Goal: Task Accomplishment & Management: Manage account settings

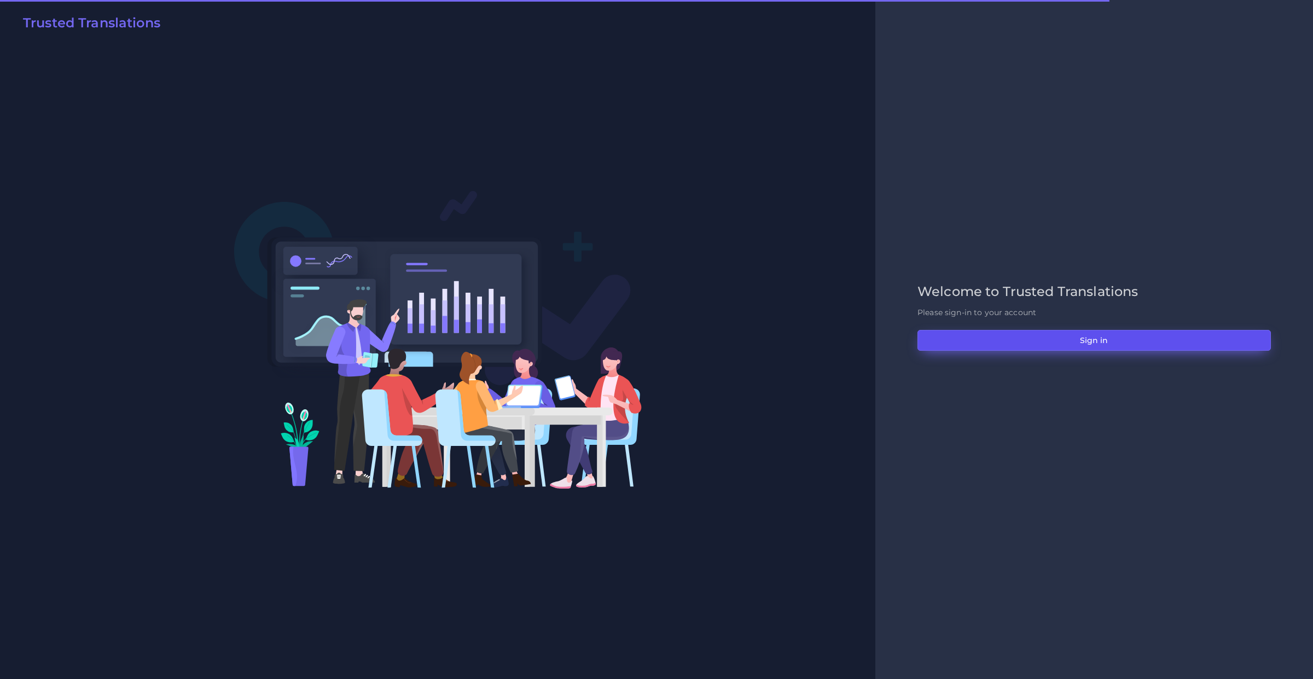
click at [939, 337] on button "Sign in" at bounding box center [1094, 340] width 353 height 21
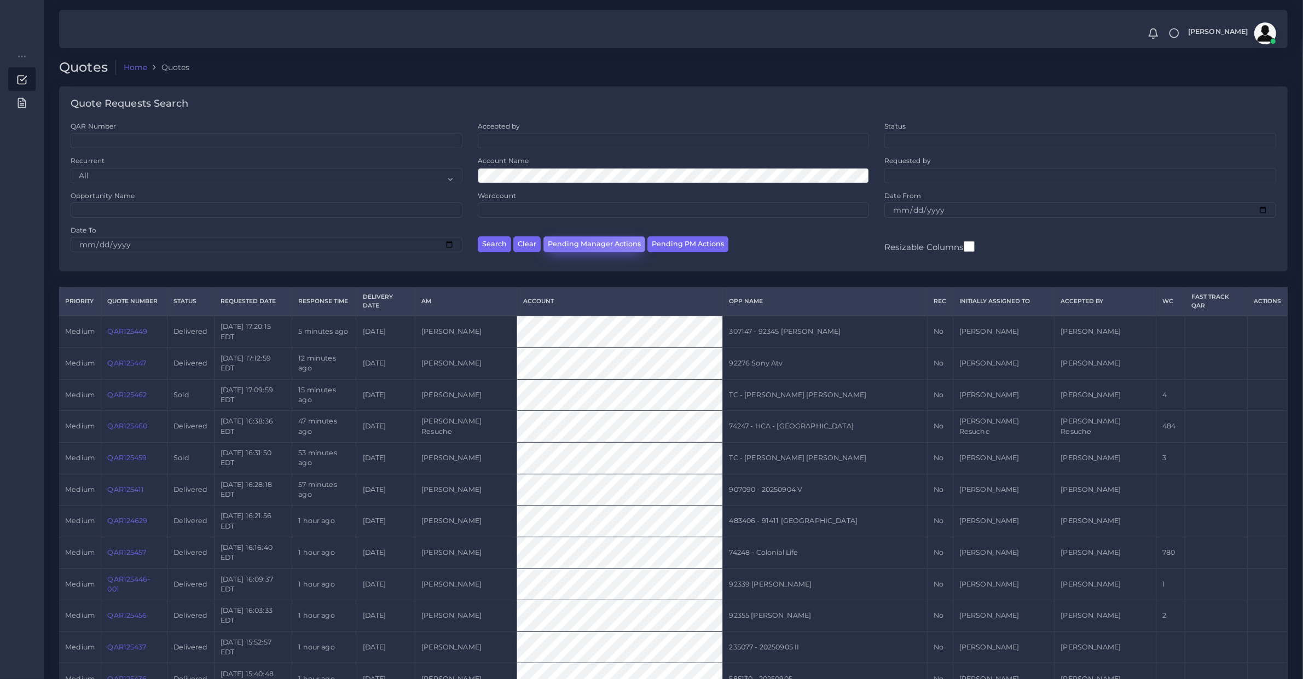
click at [567, 245] on button "Pending Manager Actions" at bounding box center [594, 244] width 102 height 16
select select "awaiting_manager_initial_review"
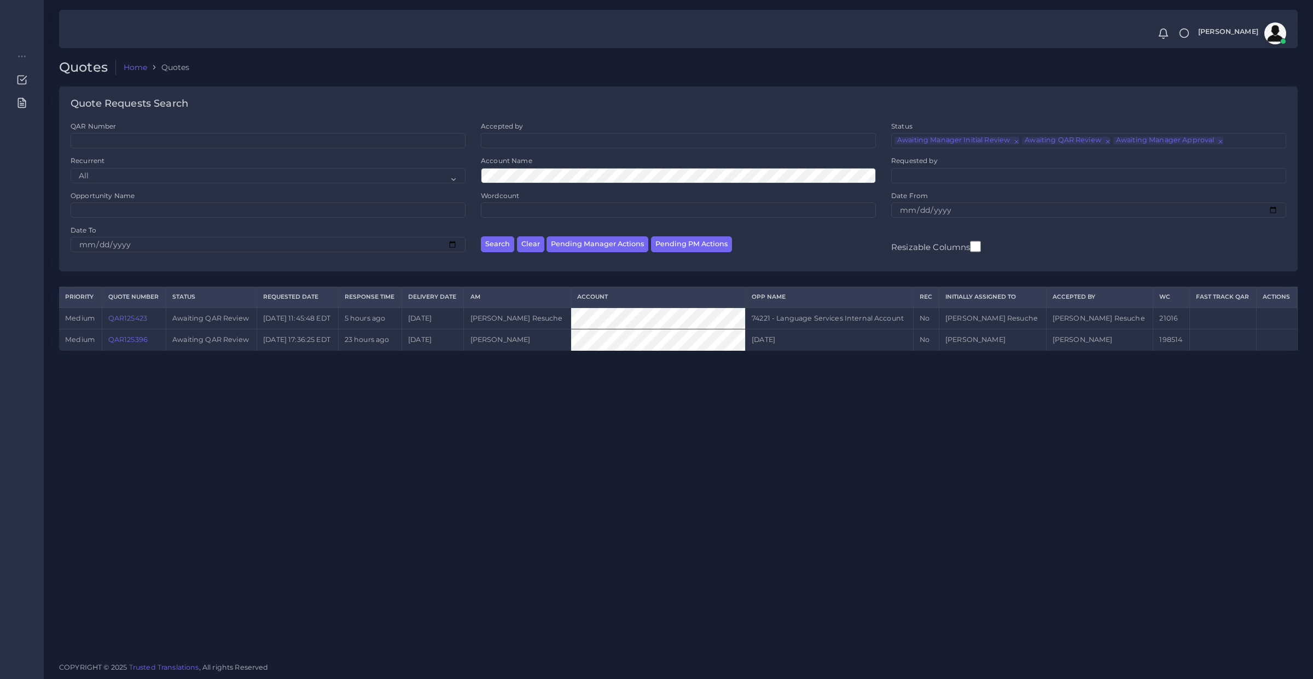
click at [111, 314] on link "QAR125423" at bounding box center [127, 318] width 39 height 8
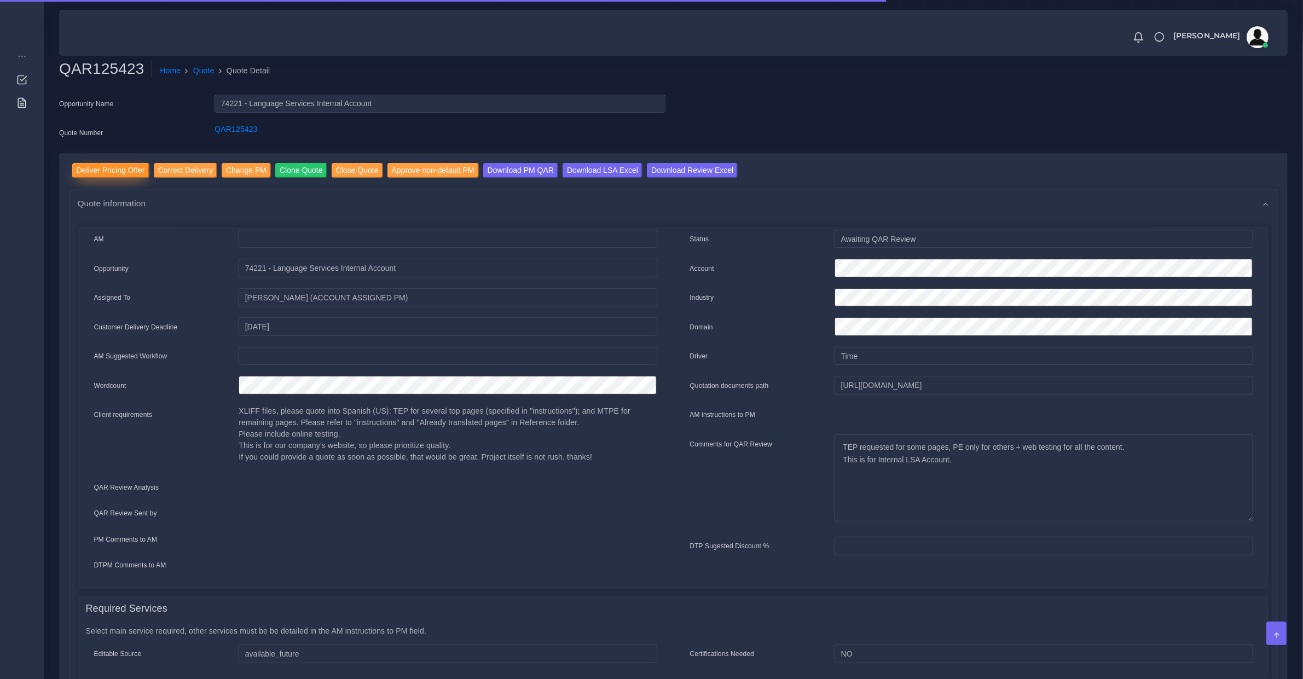
click at [129, 167] on input "Deliver Pricing Offer" at bounding box center [110, 170] width 77 height 15
click at [116, 168] on input "Deliver Pricing Offer" at bounding box center [110, 170] width 77 height 15
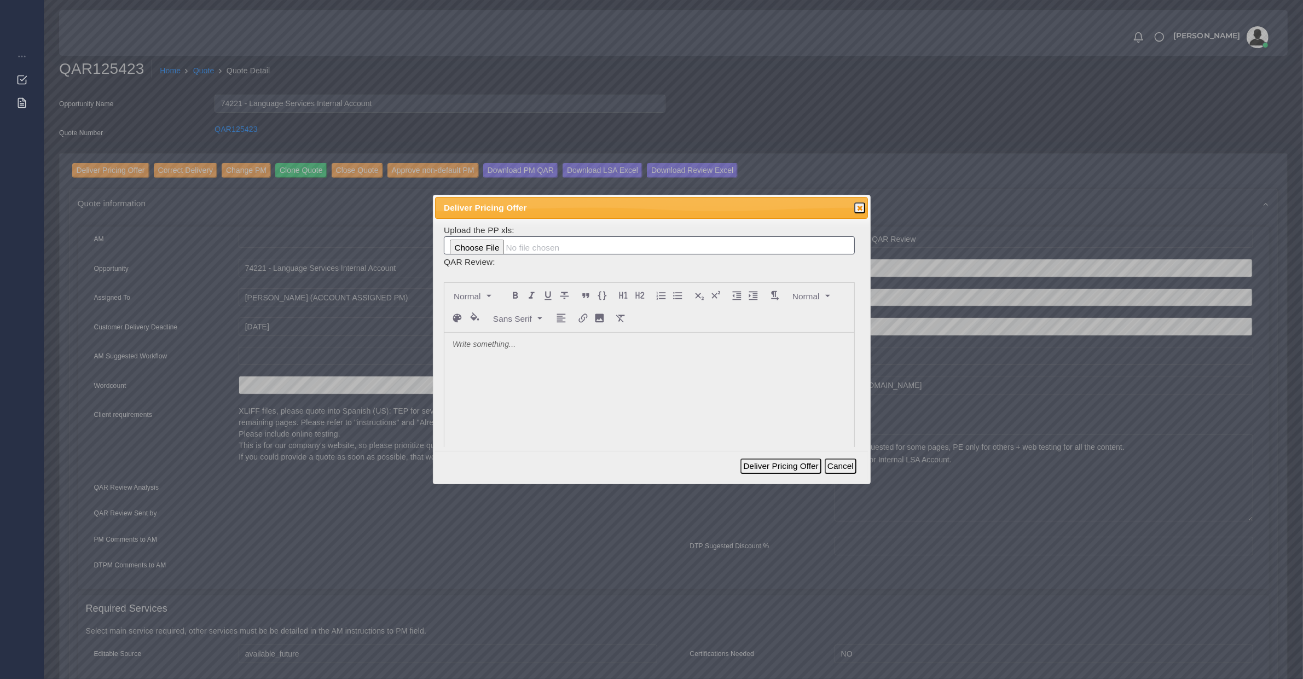
click at [496, 356] on div at bounding box center [649, 415] width 410 height 164
click at [775, 465] on button "Deliver Pricing Offer" at bounding box center [780, 465] width 80 height 15
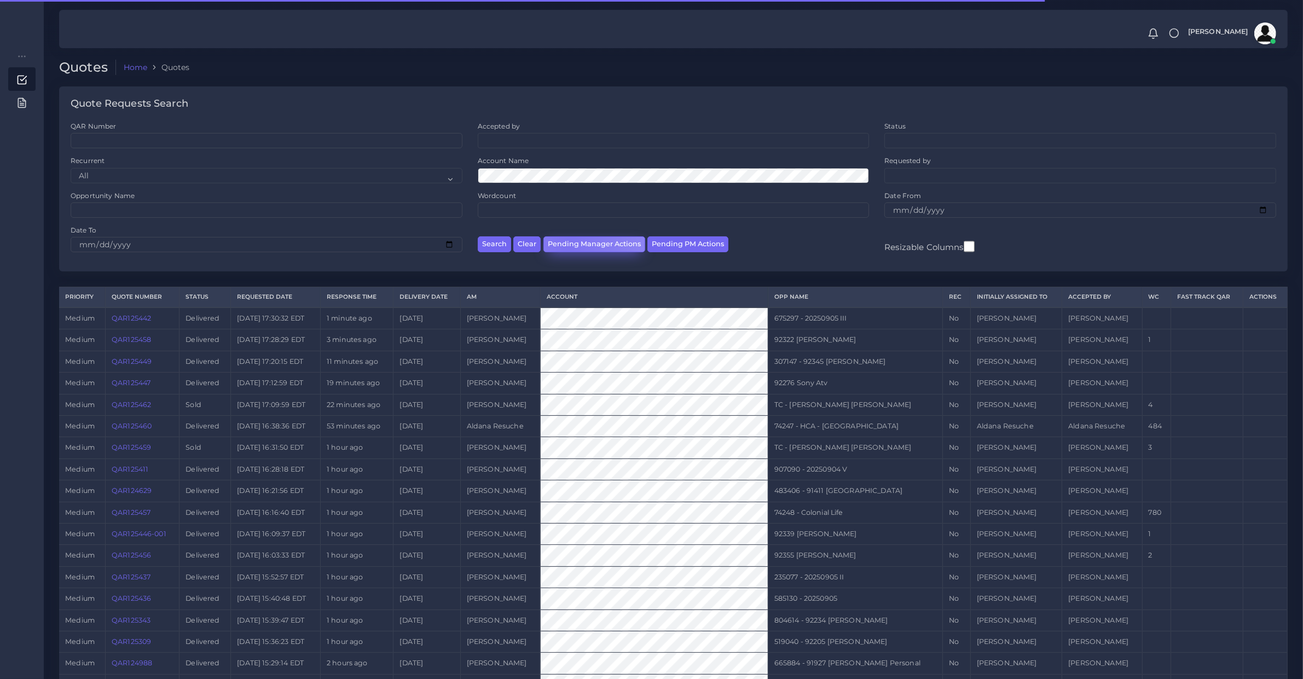
click at [567, 245] on button "Pending Manager Actions" at bounding box center [594, 244] width 102 height 16
select select "awaiting_manager_initial_review"
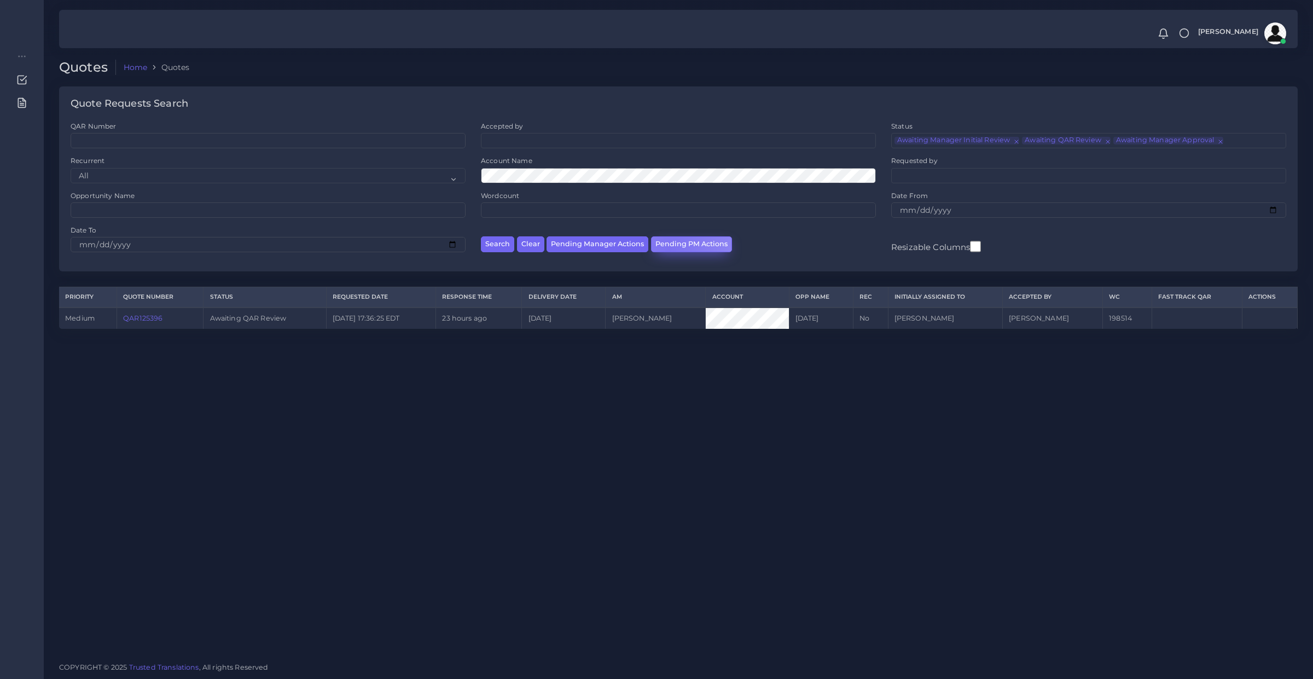
click at [667, 249] on button "Pending PM Actions" at bounding box center [691, 244] width 81 height 16
select select "awaiting_acceptance"
